Goal: Browse casually: Explore the website without a specific task or goal

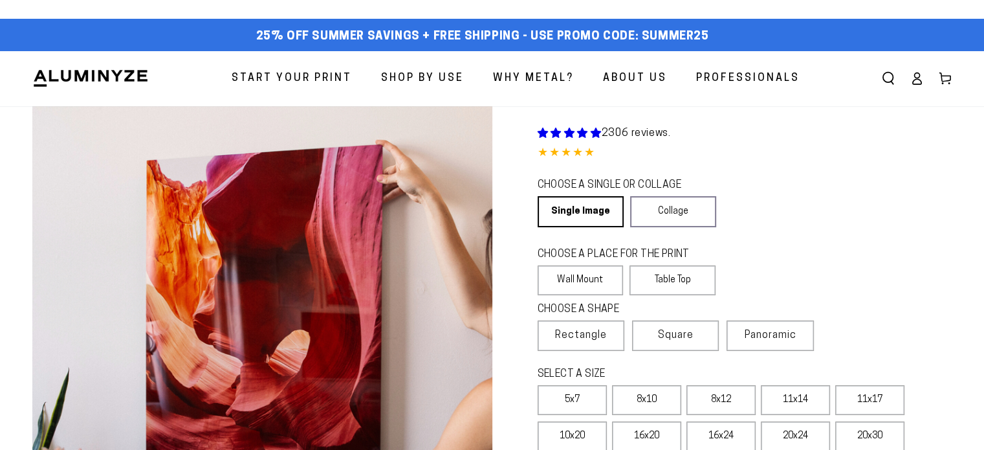
select select "**********"
click at [111, 85] on img at bounding box center [90, 78] width 116 height 19
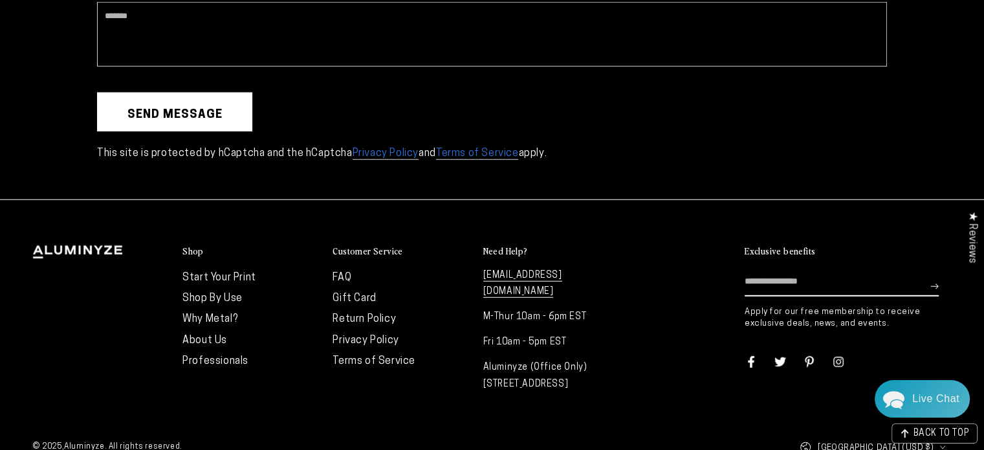
scroll to position [3563, 0]
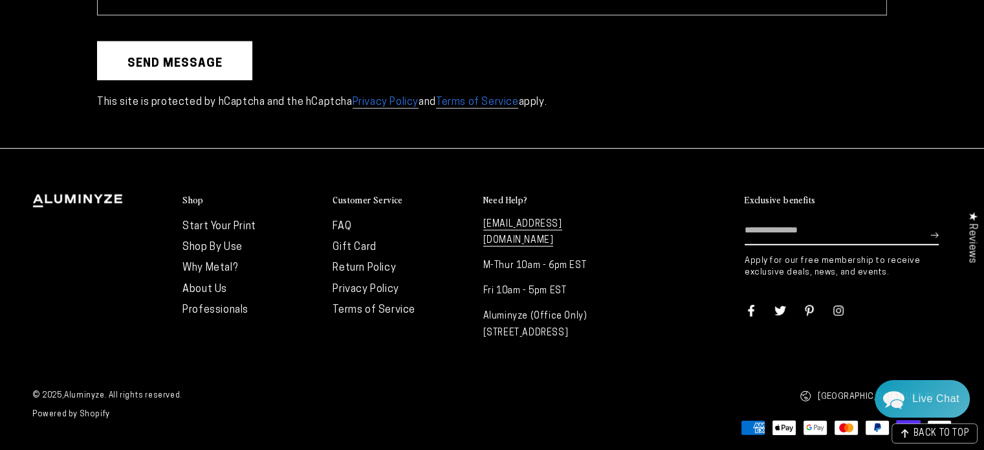
click at [190, 195] on h2 "Shop" at bounding box center [193, 200] width 21 height 12
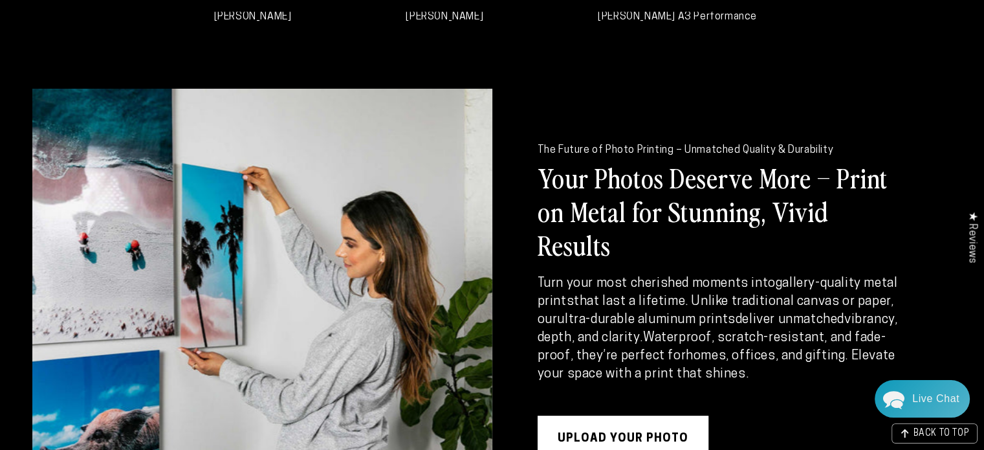
scroll to position [0, 0]
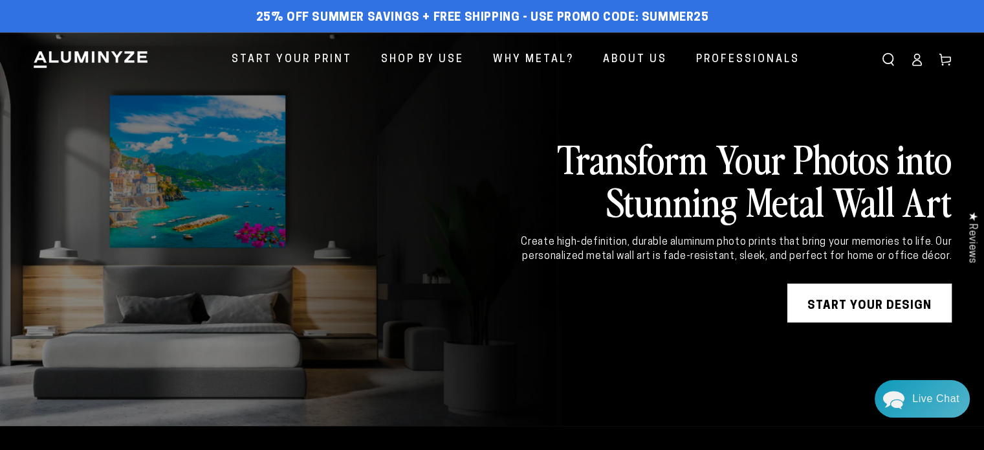
drag, startPoint x: 628, startPoint y: 170, endPoint x: 704, endPoint y: 212, distance: 87.2
click at [704, 212] on h2 "Transform Your Photos into Stunning Metal Wall Art" at bounding box center [717, 179] width 470 height 85
click at [711, 213] on h2 "Transform Your Photos into Stunning Metal Wall Art" at bounding box center [717, 179] width 470 height 85
drag, startPoint x: 740, startPoint y: 212, endPoint x: 623, endPoint y: 161, distance: 128.1
click at [616, 161] on h2 "Transform Your Photos into Stunning Metal Wall Art" at bounding box center [717, 179] width 470 height 85
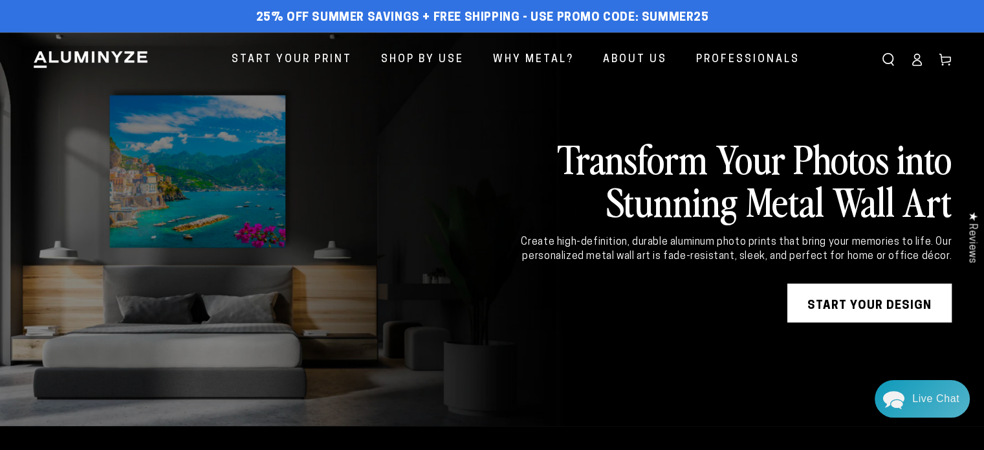
click at [629, 159] on h2 "Transform Your Photos into Stunning Metal Wall Art" at bounding box center [717, 179] width 470 height 85
drag, startPoint x: 606, startPoint y: 154, endPoint x: 713, endPoint y: 205, distance: 118.4
click at [713, 205] on h2 "Transform Your Photos into Stunning Metal Wall Art" at bounding box center [717, 179] width 470 height 85
click at [698, 188] on h2 "Transform Your Photos into Stunning Metal Wall Art" at bounding box center [717, 179] width 470 height 85
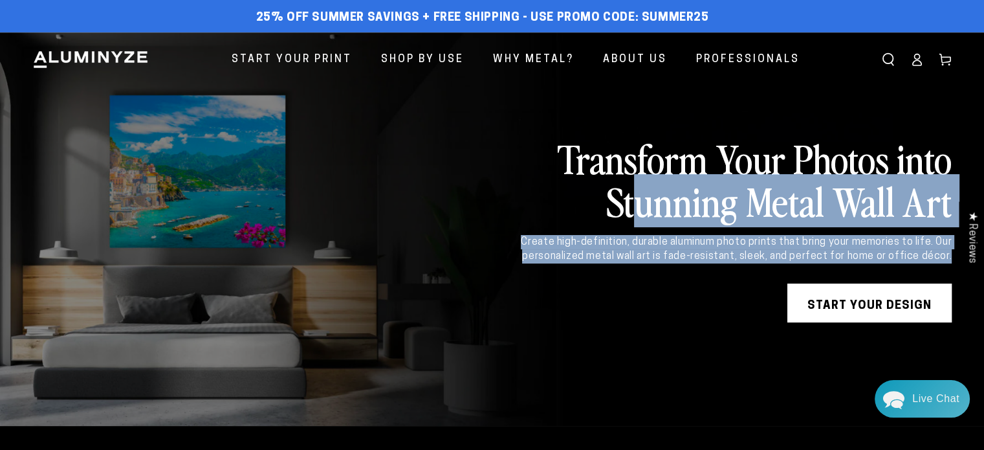
drag, startPoint x: 683, startPoint y: 155, endPoint x: 944, endPoint y: 266, distance: 284.2
click at [944, 266] on div "Transform Your Photos into Stunning Metal Wall Art Create high-definition, dura…" at bounding box center [717, 230] width 470 height 186
click at [837, 222] on h2 "Transform Your Photos into Stunning Metal Wall Art" at bounding box center [717, 179] width 470 height 85
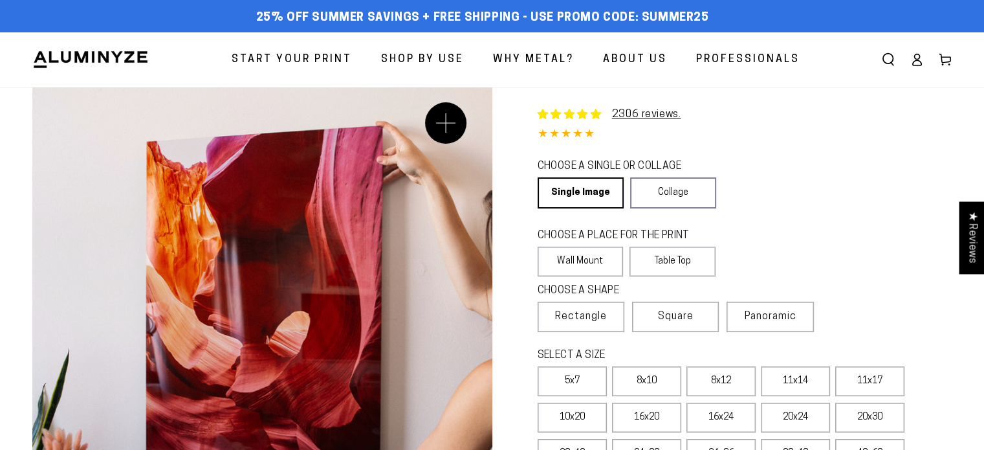
select select "**********"
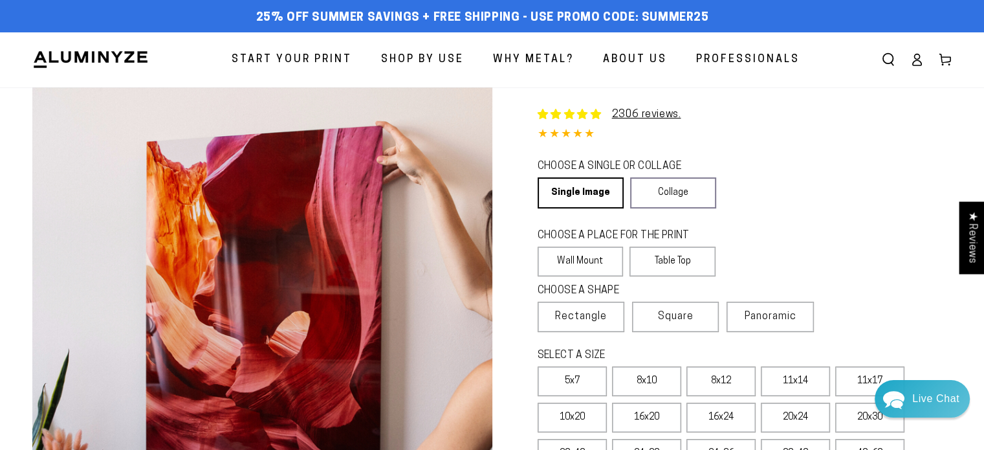
click at [555, 134] on span "4.85 out of 5.0 stars" at bounding box center [567, 133] width 58 height 12
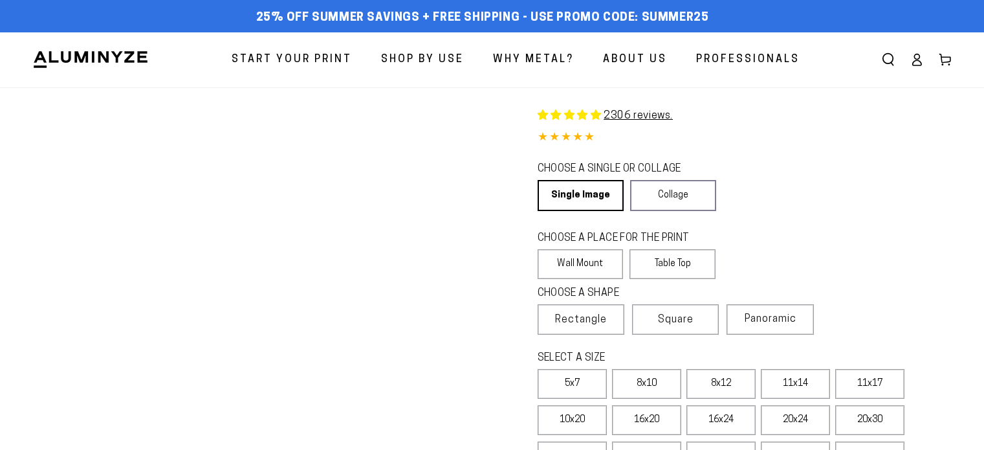
select select "**********"
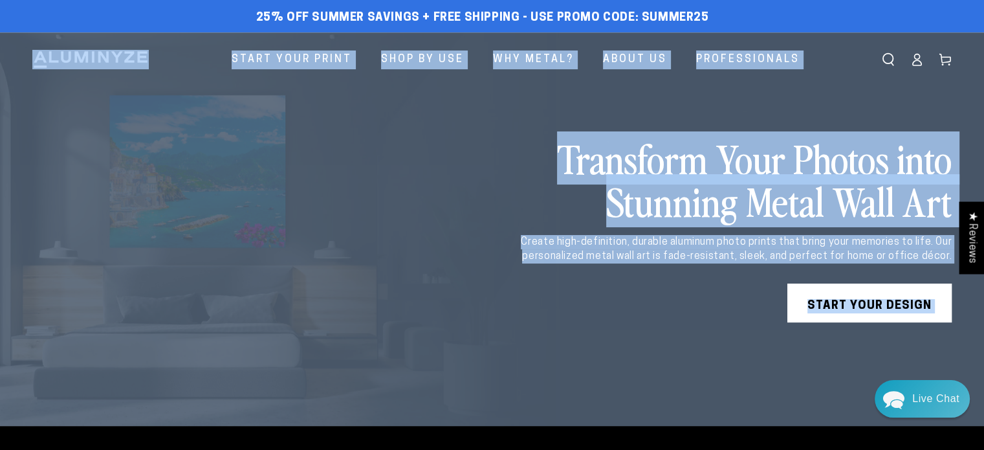
drag, startPoint x: 984, startPoint y: 36, endPoint x: 993, endPoint y: 134, distance: 98.8
click at [984, 134] on html "Skip to content 25% off Summer Savings + Free Shipping - Use Promo Code: SUMMER…" at bounding box center [492, 225] width 984 height 450
click at [733, 206] on h2 "Transform Your Photos into Stunning Metal Wall Art" at bounding box center [717, 179] width 470 height 85
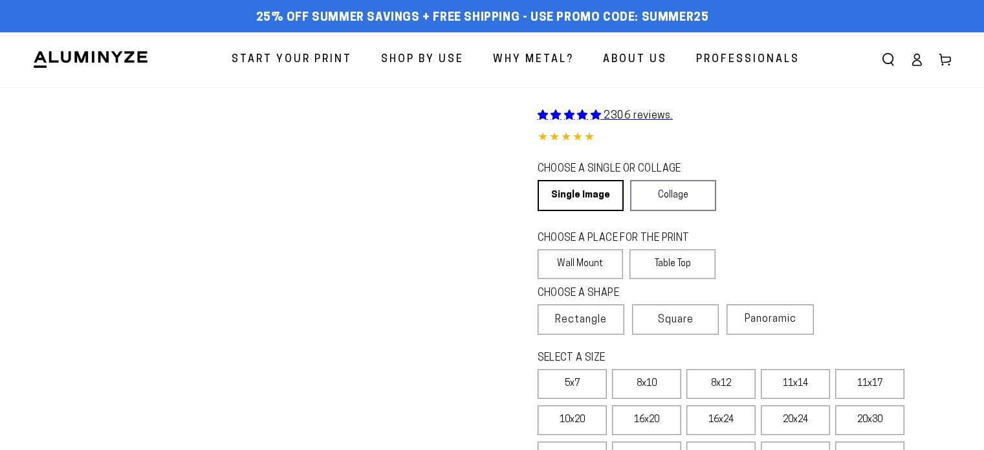
select select "**********"
